Goal: Transaction & Acquisition: Purchase product/service

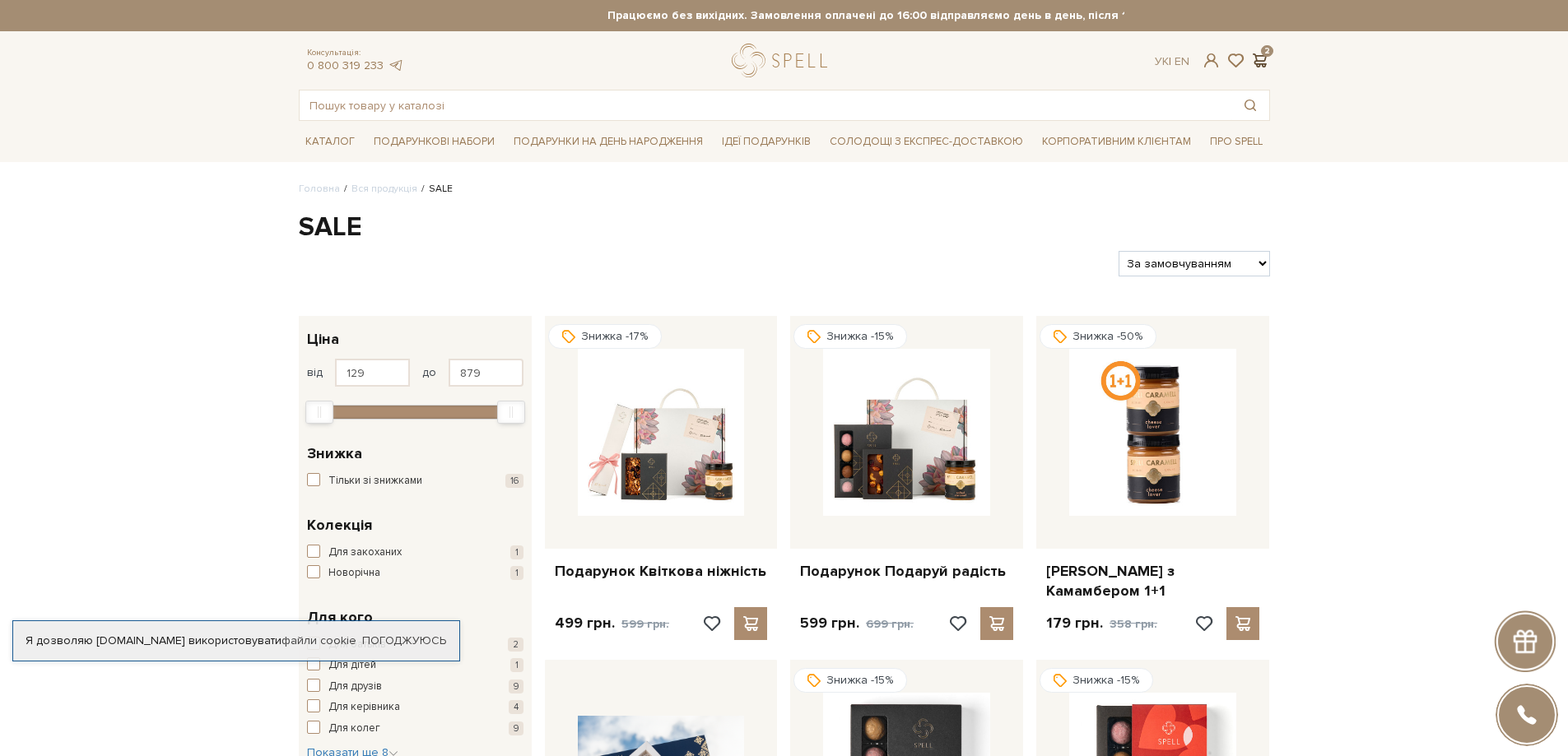
click at [1261, 60] on span at bounding box center [1260, 60] width 20 height 17
click at [1207, 64] on span at bounding box center [1211, 60] width 20 height 17
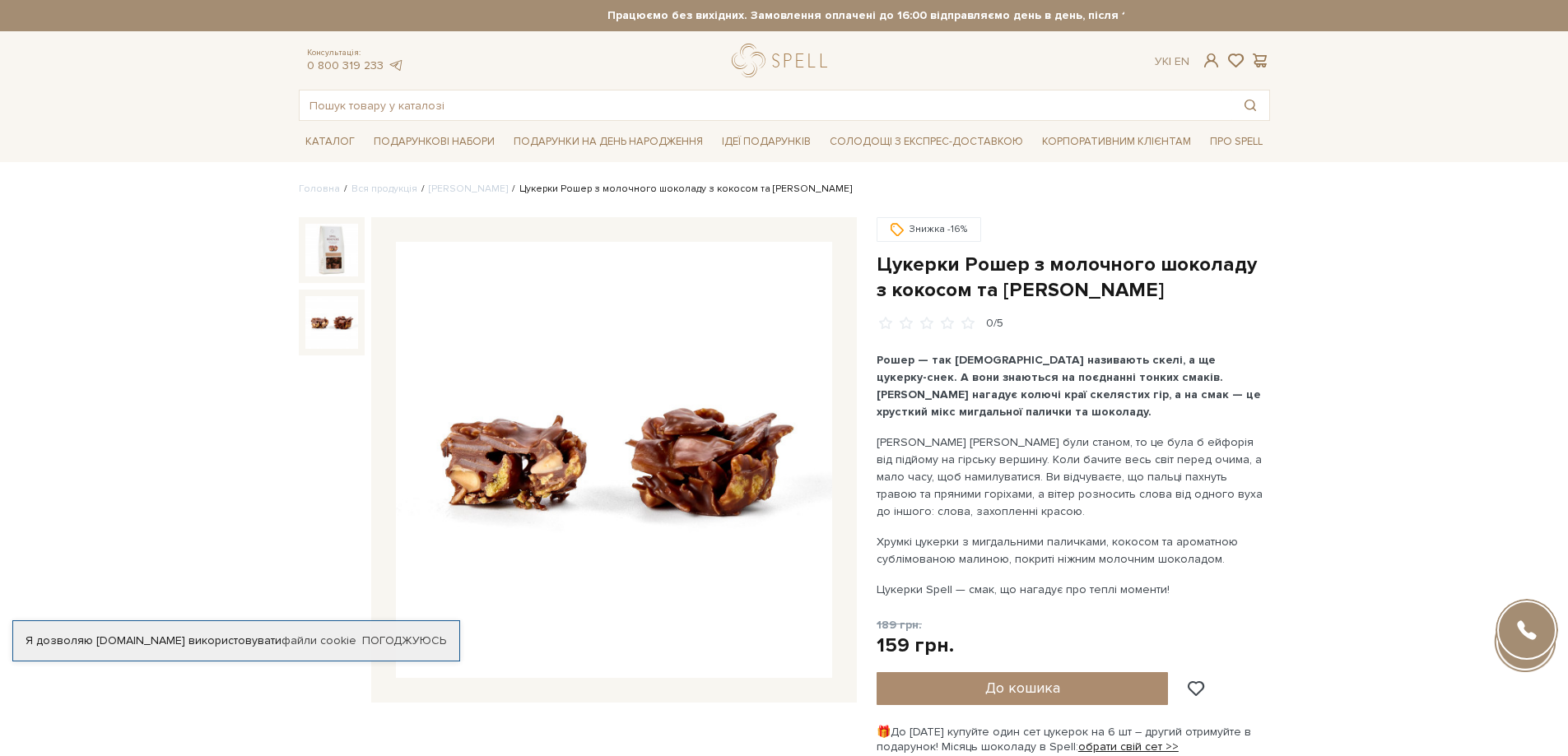
click at [331, 328] on img at bounding box center [332, 322] width 53 height 53
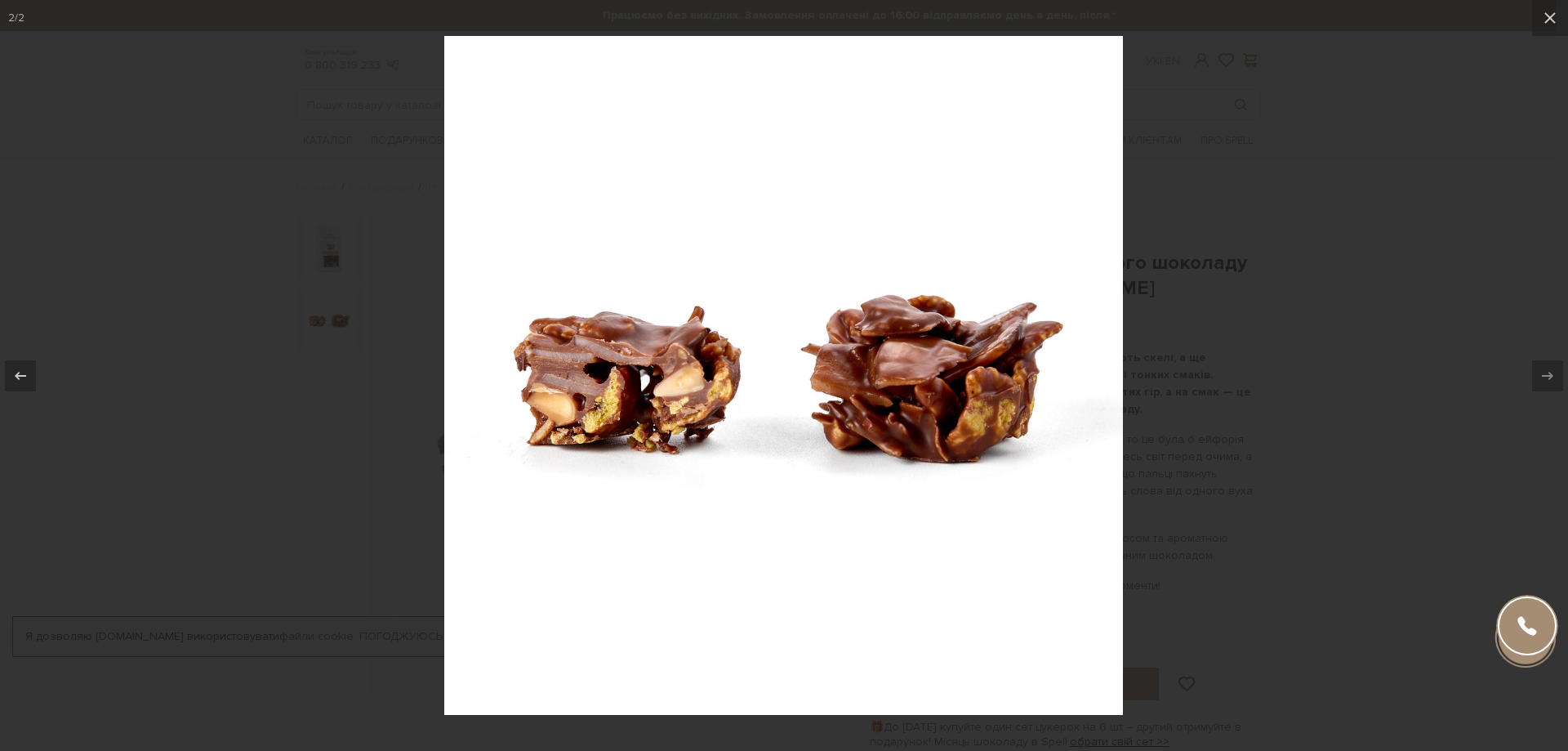
click at [328, 326] on div at bounding box center [784, 376] width 1568 height 751
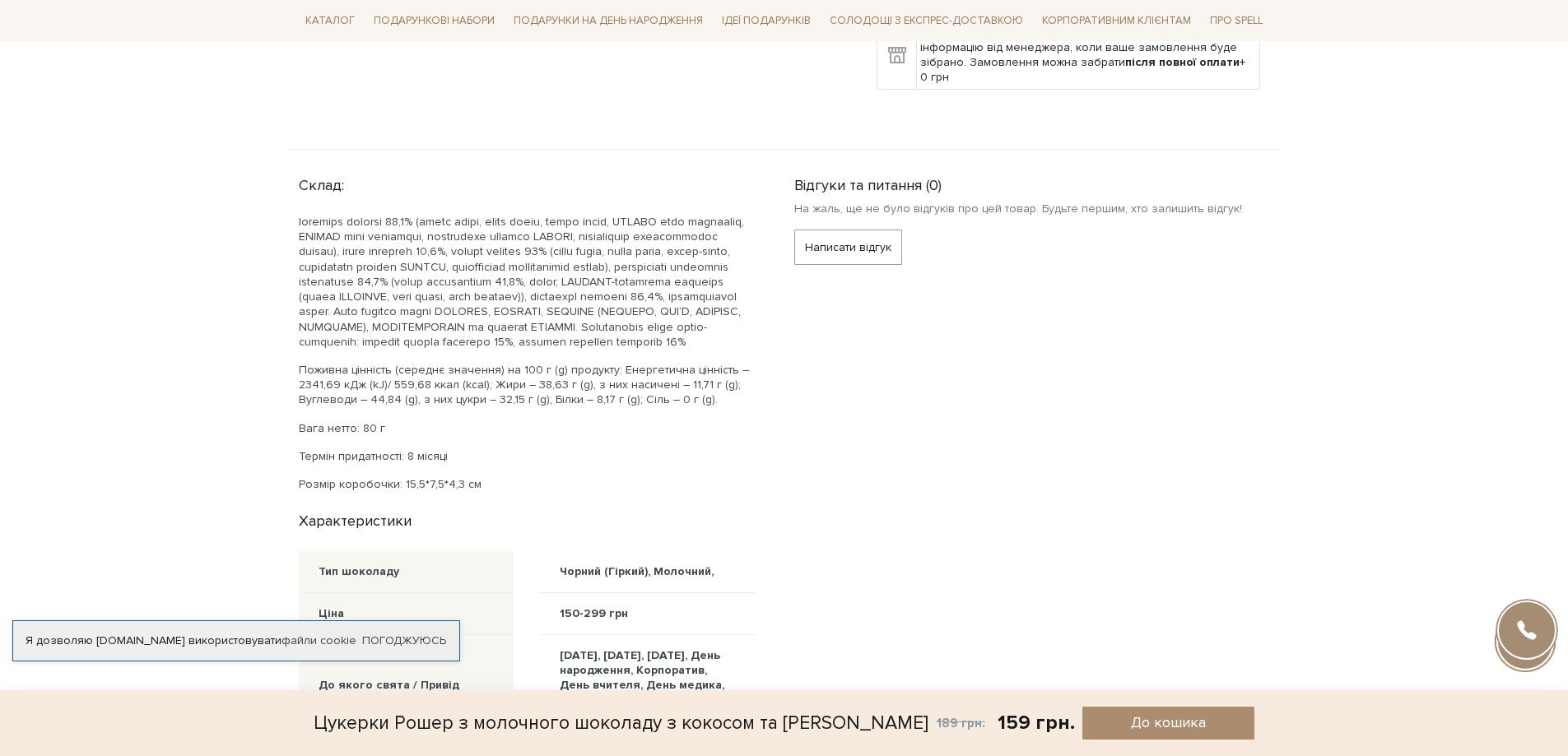
scroll to position [1234, 0]
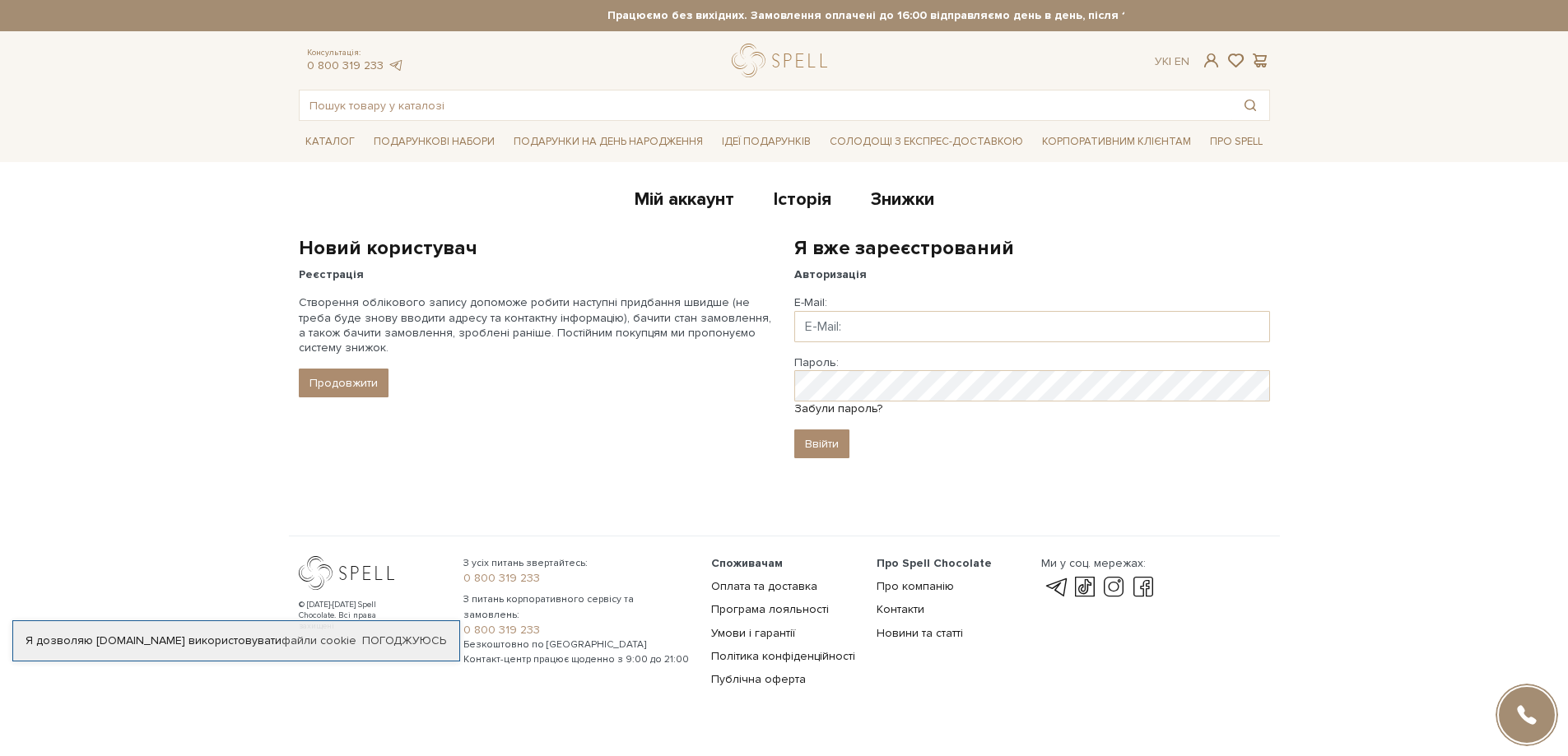
click at [873, 323] on input "Email" at bounding box center [1032, 326] width 476 height 31
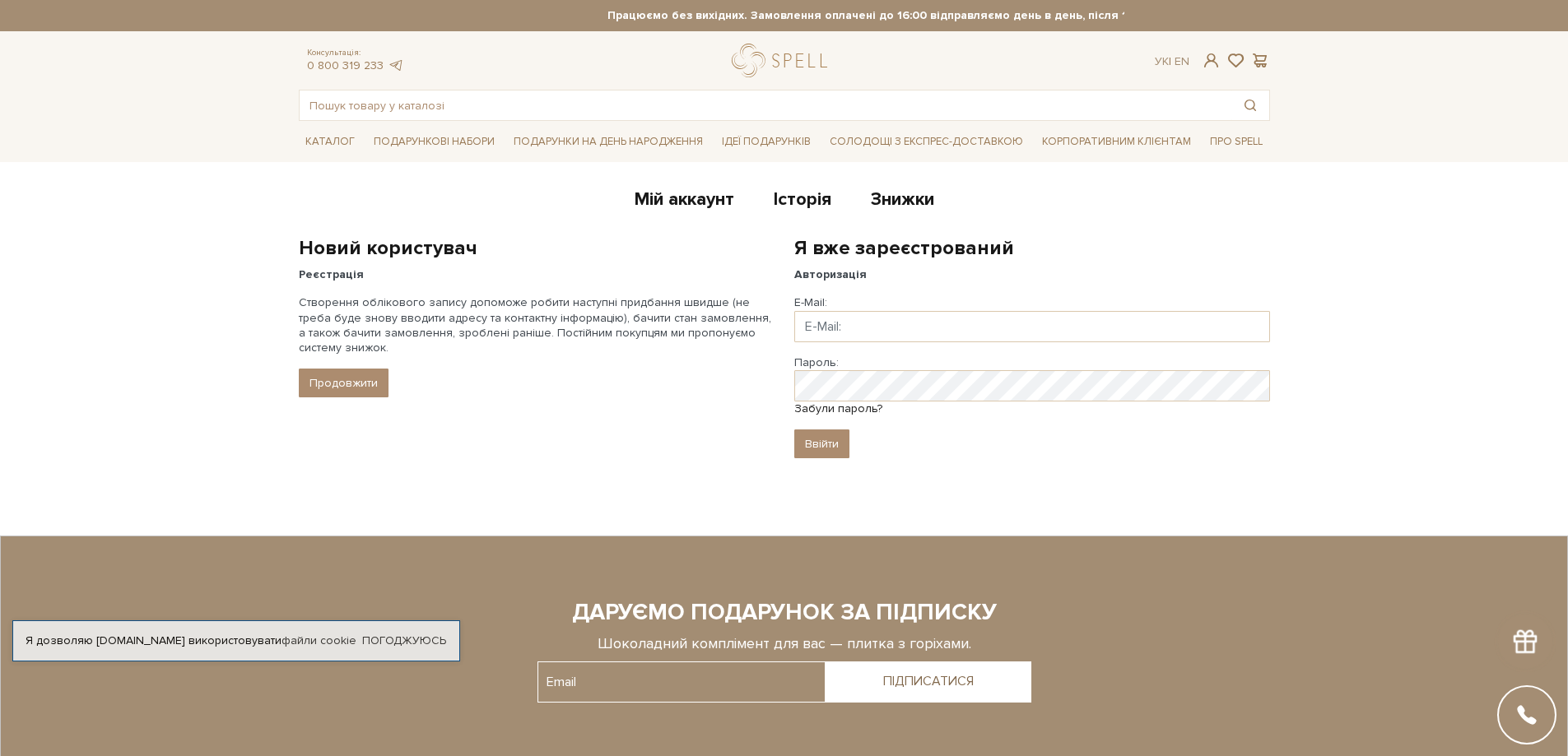
drag, startPoint x: 0, startPoint y: 0, endPoint x: 873, endPoint y: 323, distance: 930.8
click at [873, 323] on input "Email" at bounding box center [1032, 326] width 476 height 31
type input "korchevuy@gmail.com"
click at [794, 430] on input "Ввійти" at bounding box center [822, 444] width 55 height 28
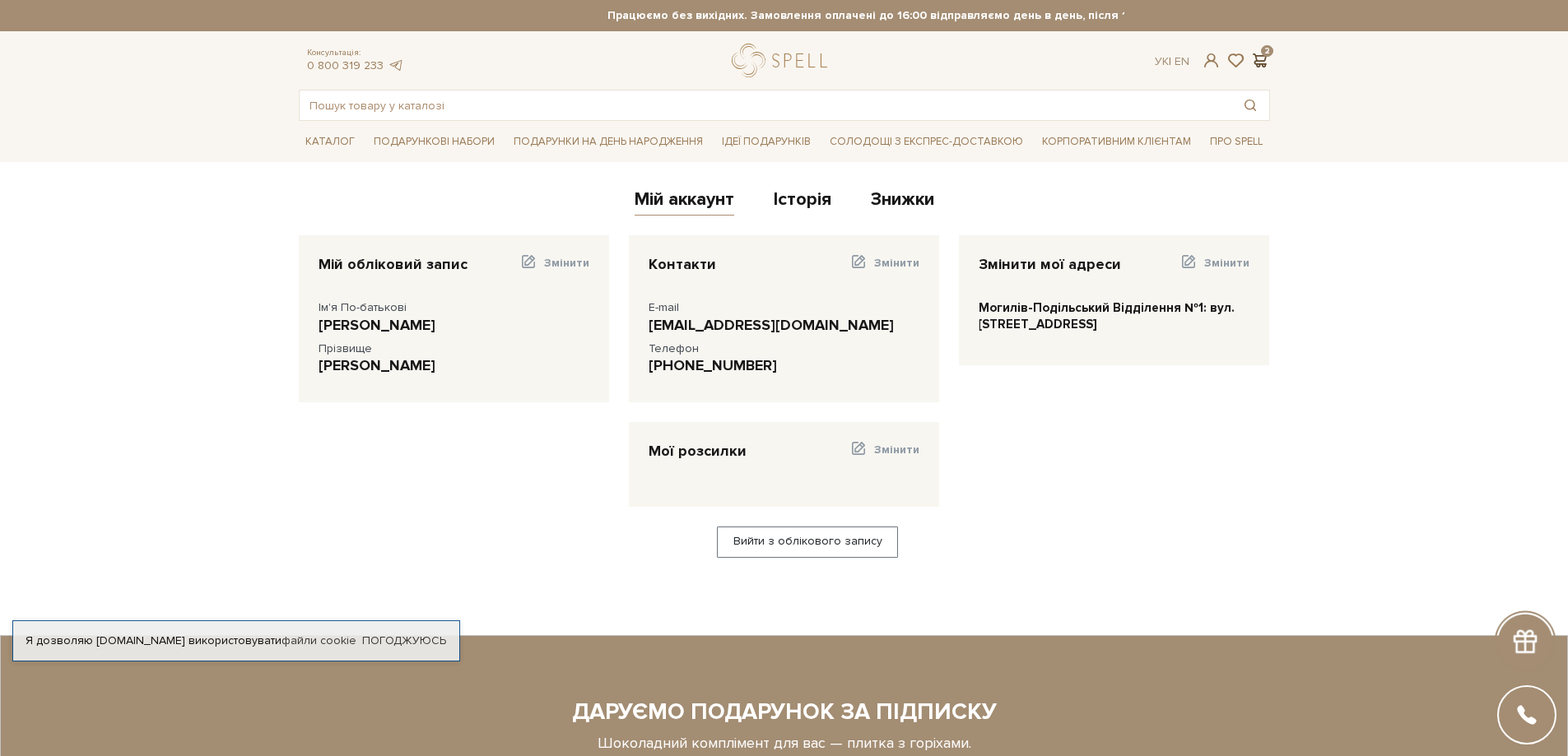
click at [1262, 58] on span at bounding box center [1260, 60] width 20 height 17
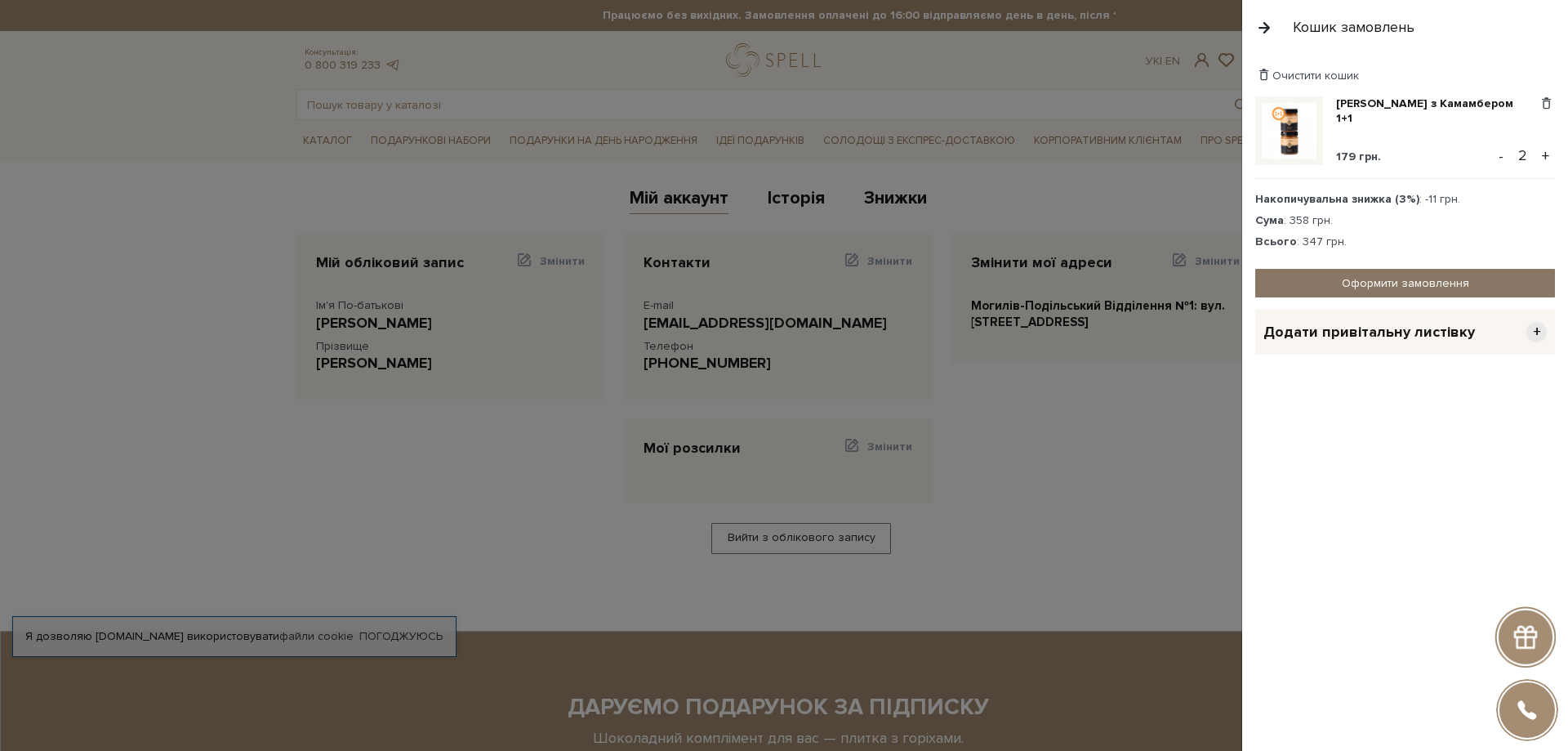
click at [1318, 276] on link "Оформити замовлення" at bounding box center [1405, 283] width 300 height 28
